Goal: Task Accomplishment & Management: Manage account settings

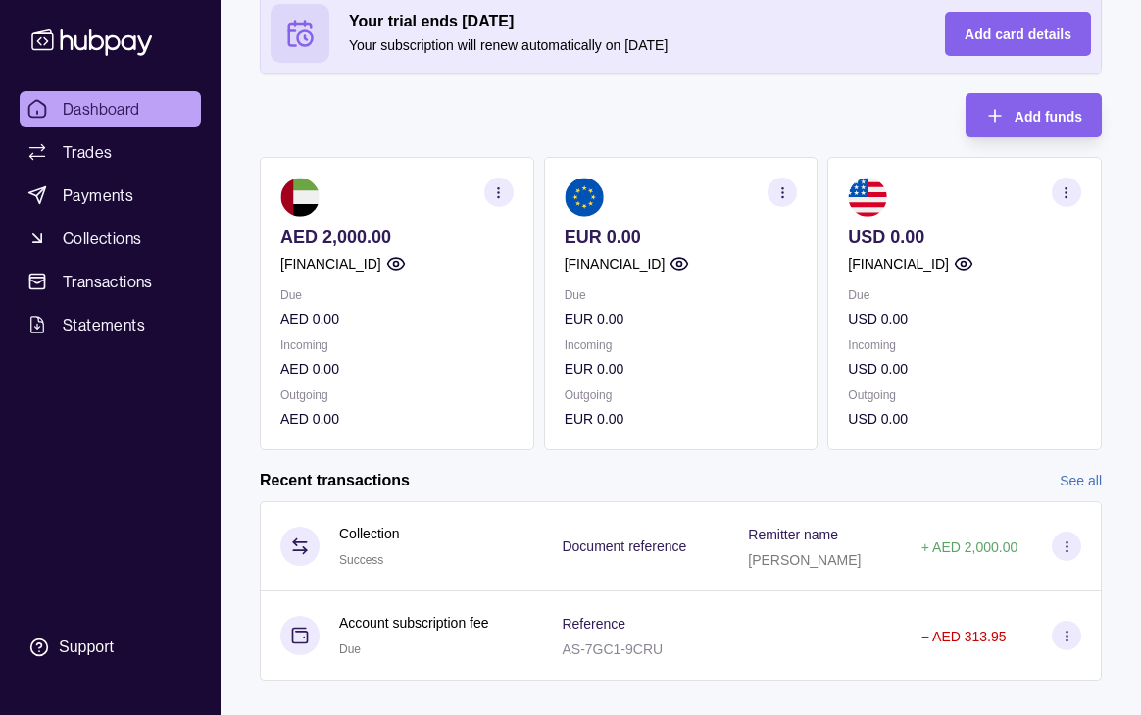
scroll to position [141, 0]
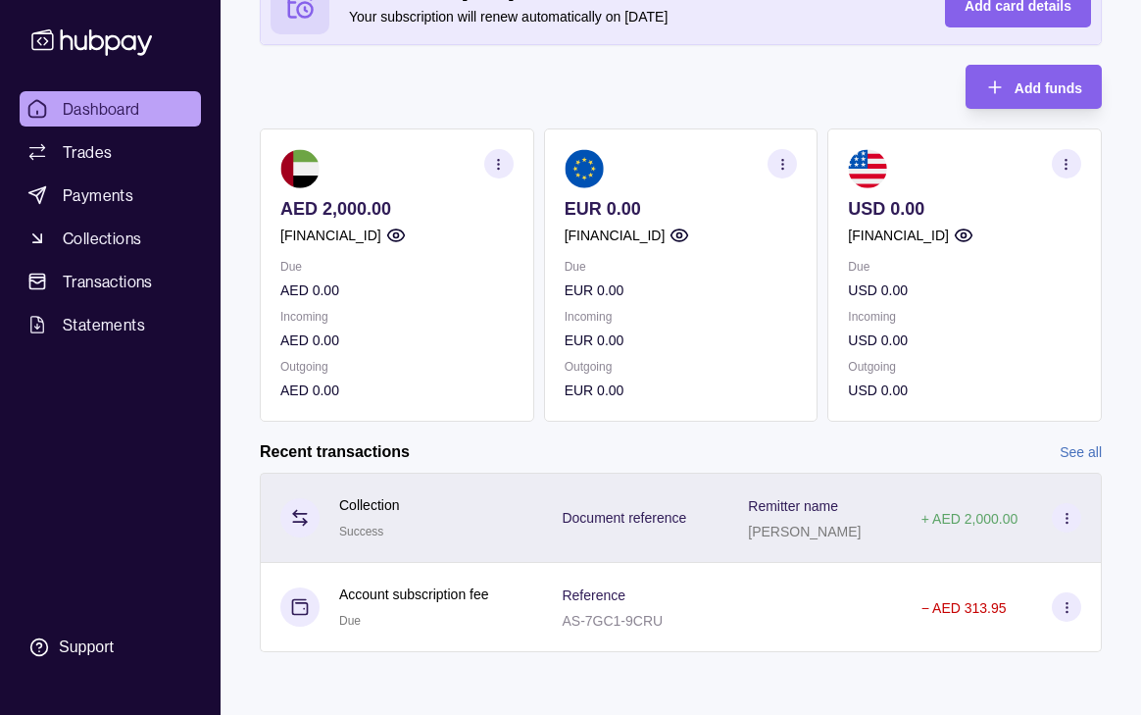
click at [297, 514] on icon at bounding box center [299, 514] width 13 height 0
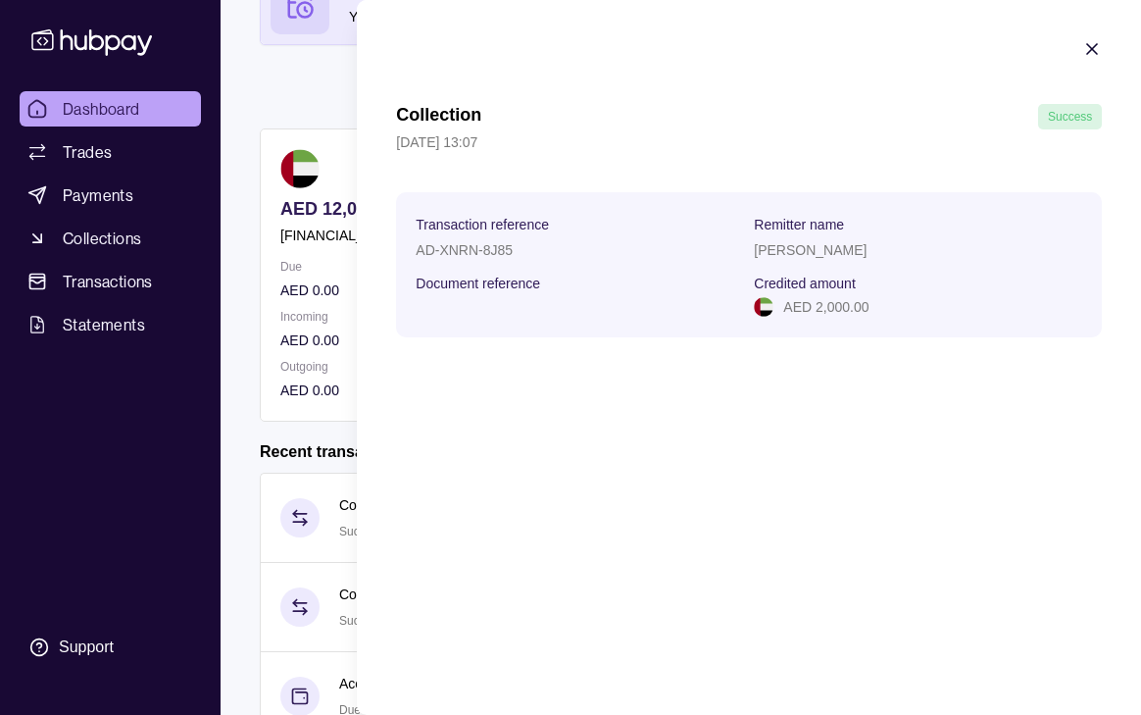
click at [1092, 44] on icon "button" at bounding box center [1093, 49] width 20 height 20
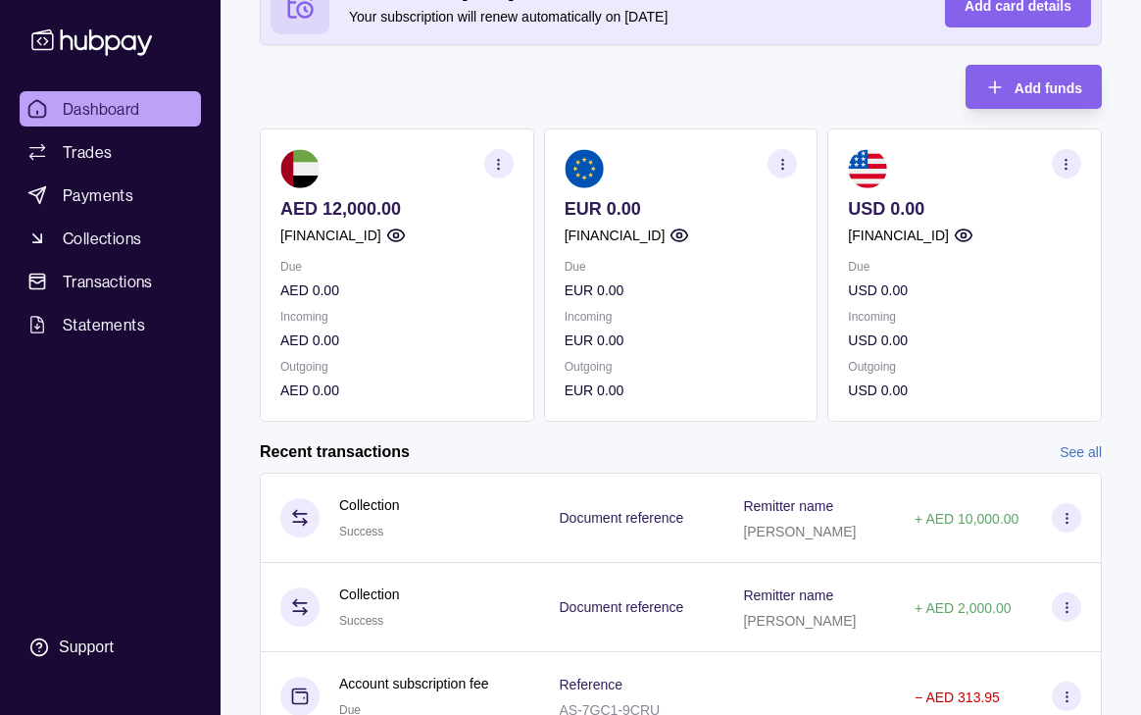
scroll to position [230, 0]
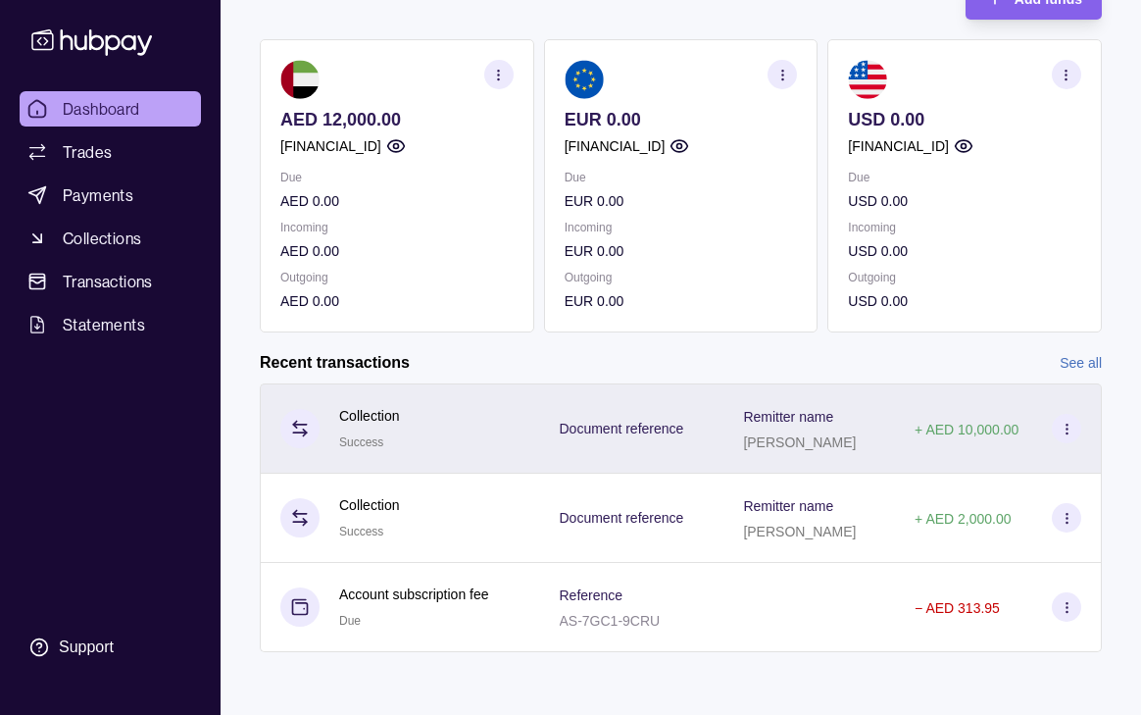
click at [1074, 426] on section at bounding box center [1066, 428] width 29 height 29
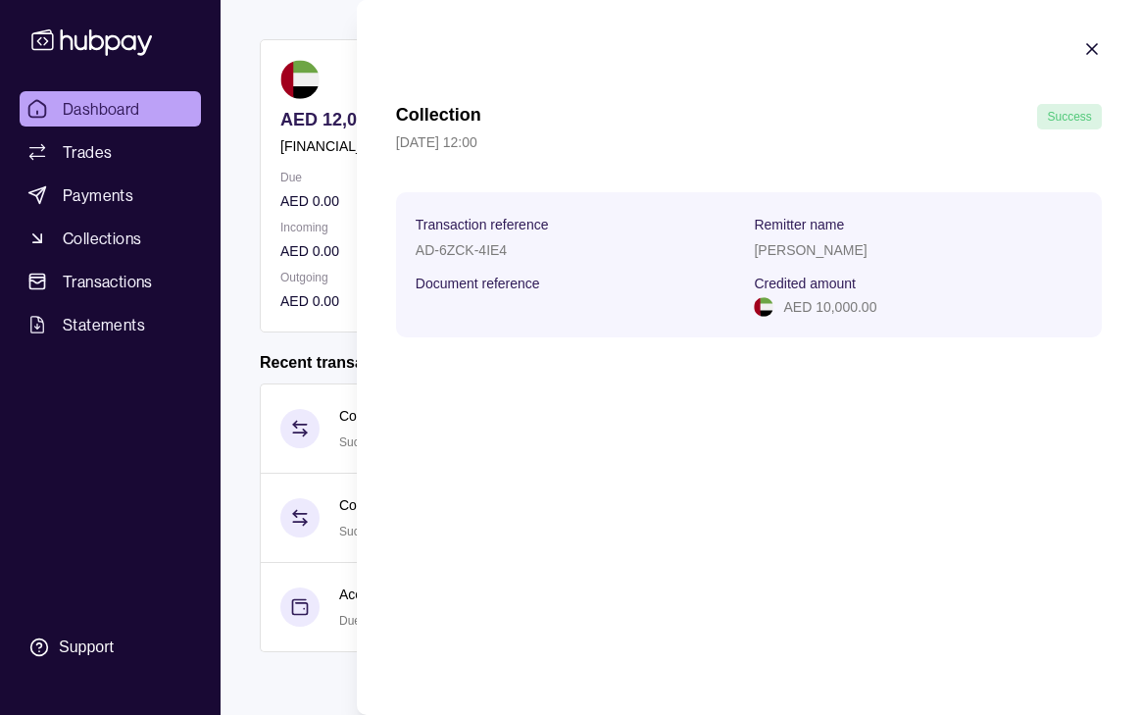
click at [1091, 49] on icon "button" at bounding box center [1093, 49] width 10 height 10
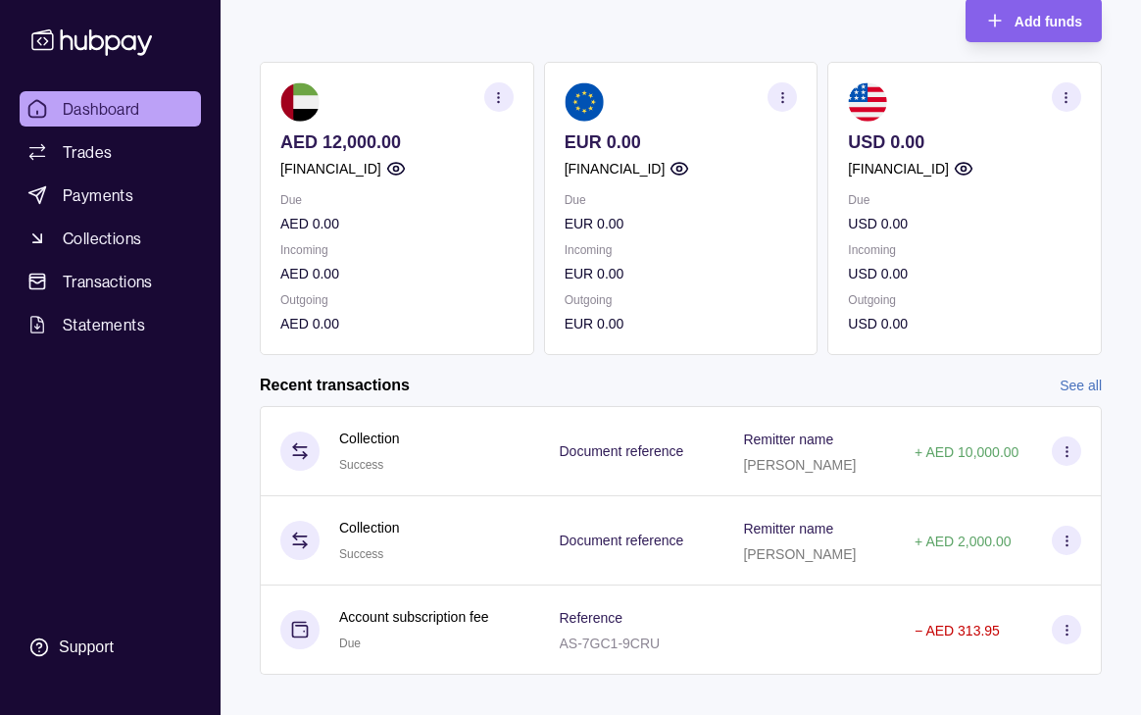
scroll to position [0, 0]
